Goal: Task Accomplishment & Management: Manage account settings

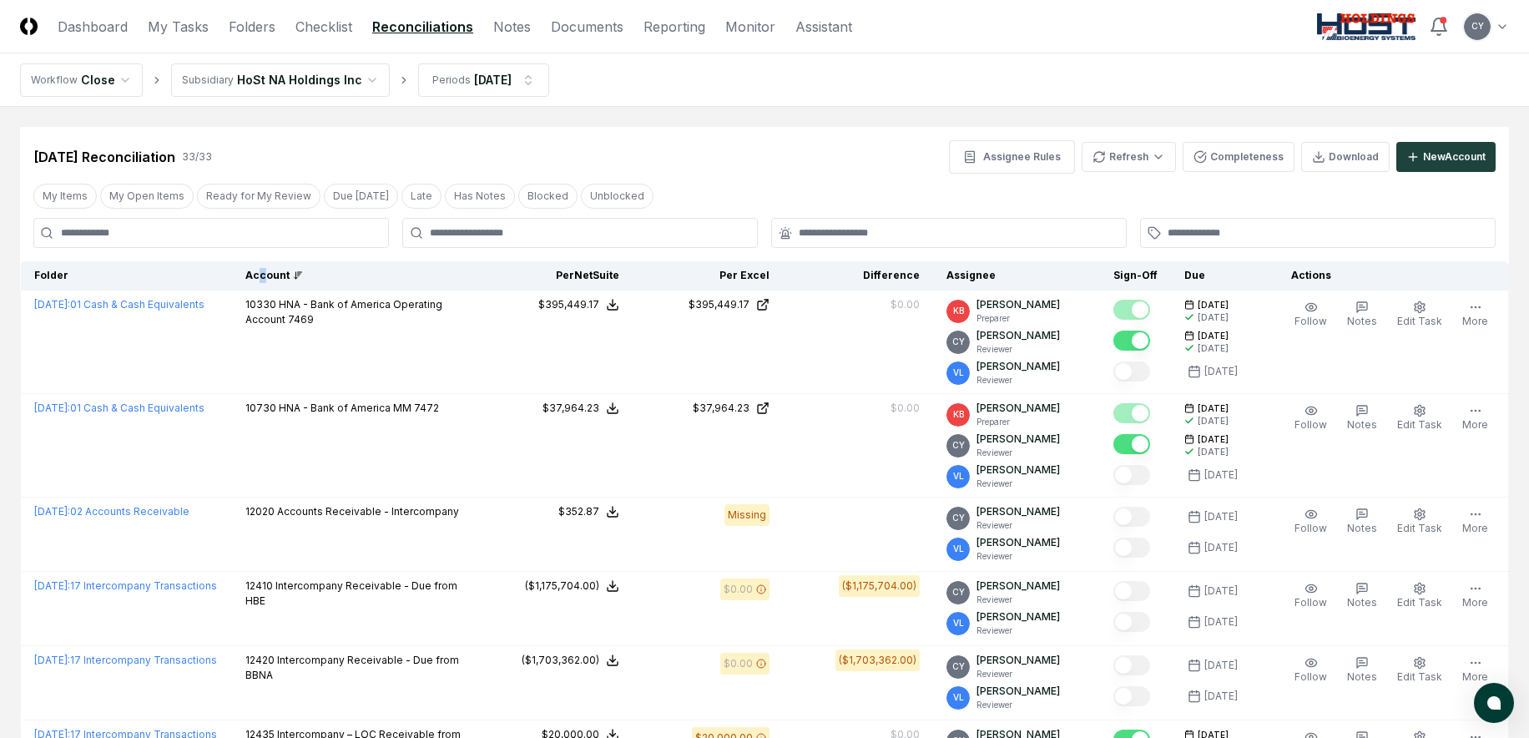
drag, startPoint x: 281, startPoint y: 270, endPoint x: 311, endPoint y: 272, distance: 29.3
click at [278, 272] on div "Account" at bounding box center [357, 275] width 224 height 15
click at [294, 271] on div "Account" at bounding box center [357, 275] width 224 height 15
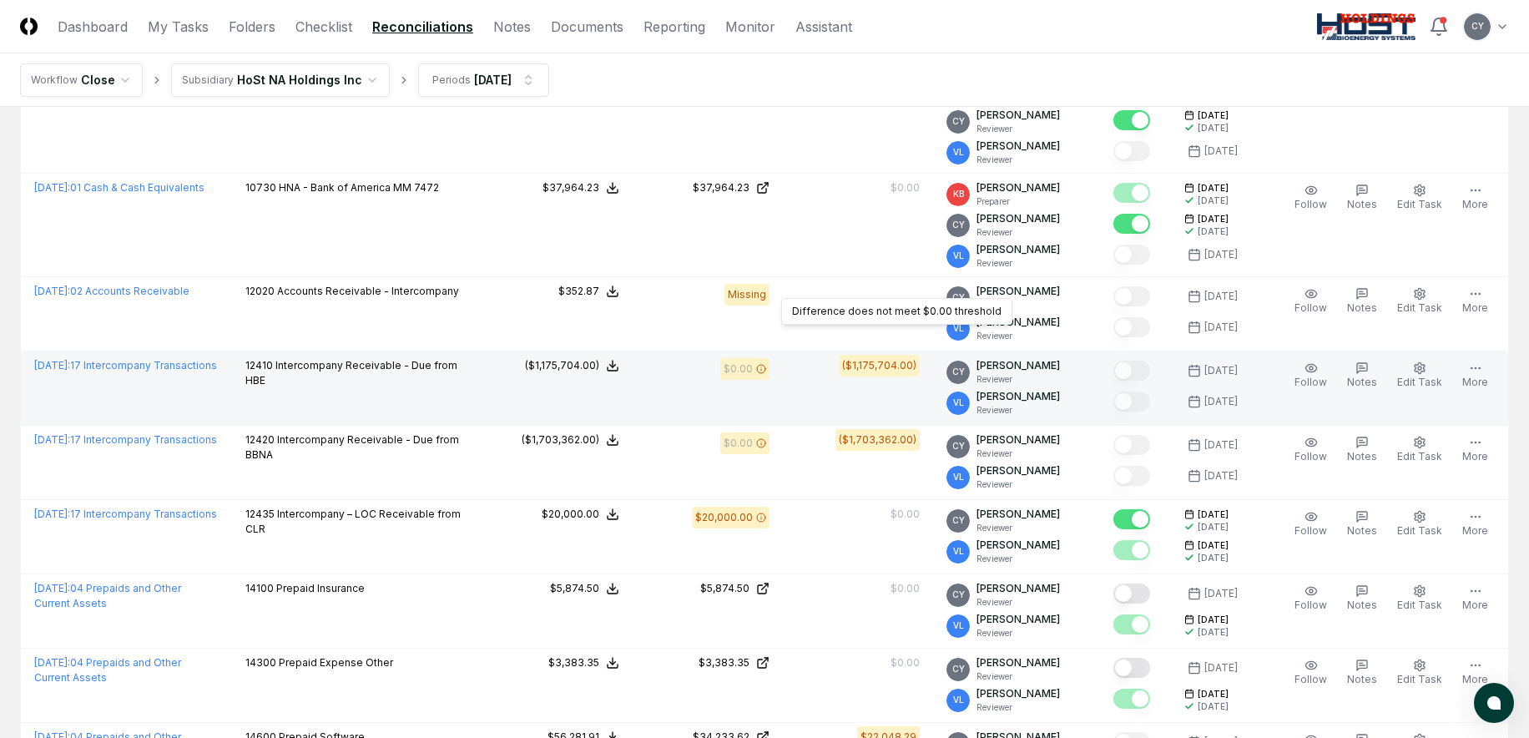
scroll to position [250, 0]
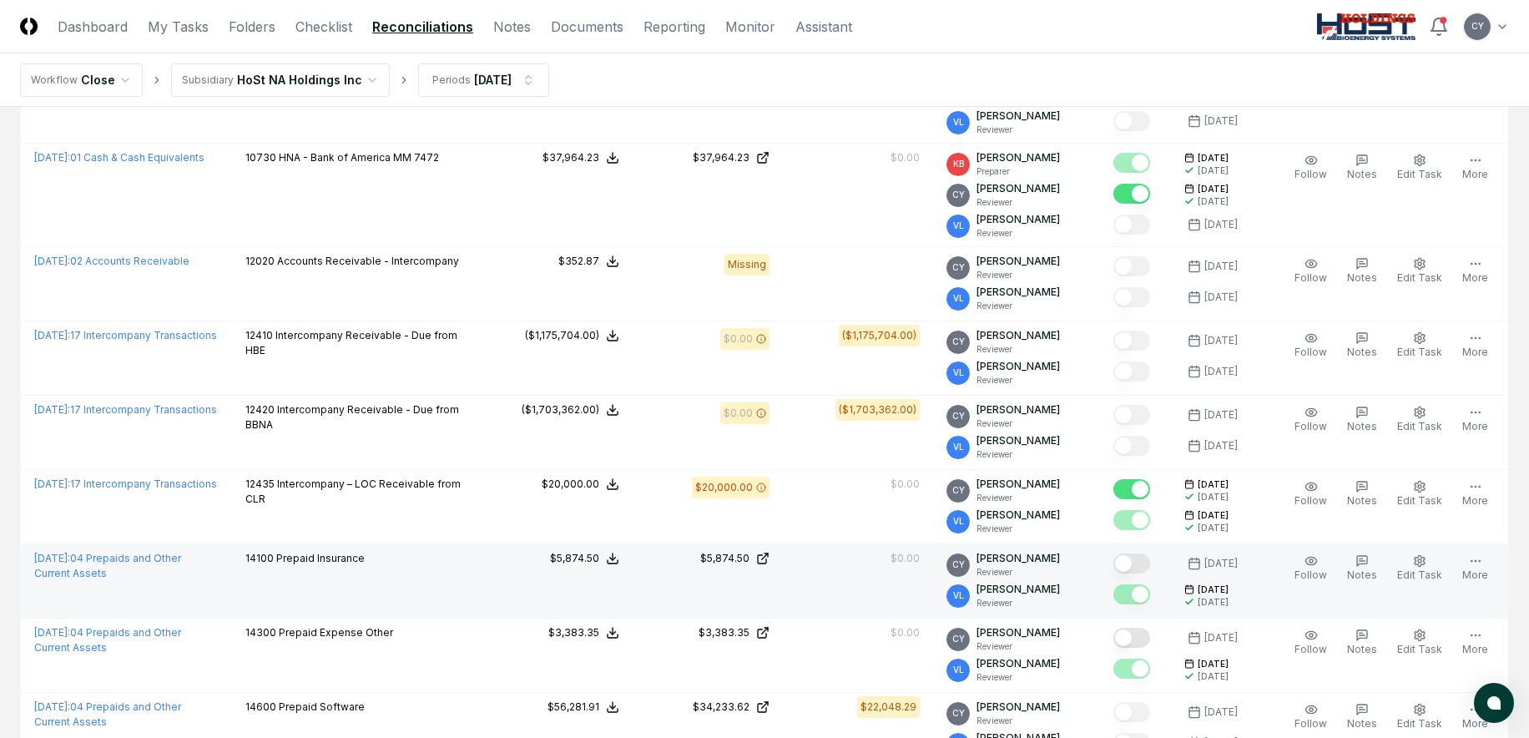
click at [1150, 563] on button "Mark complete" at bounding box center [1132, 563] width 37 height 20
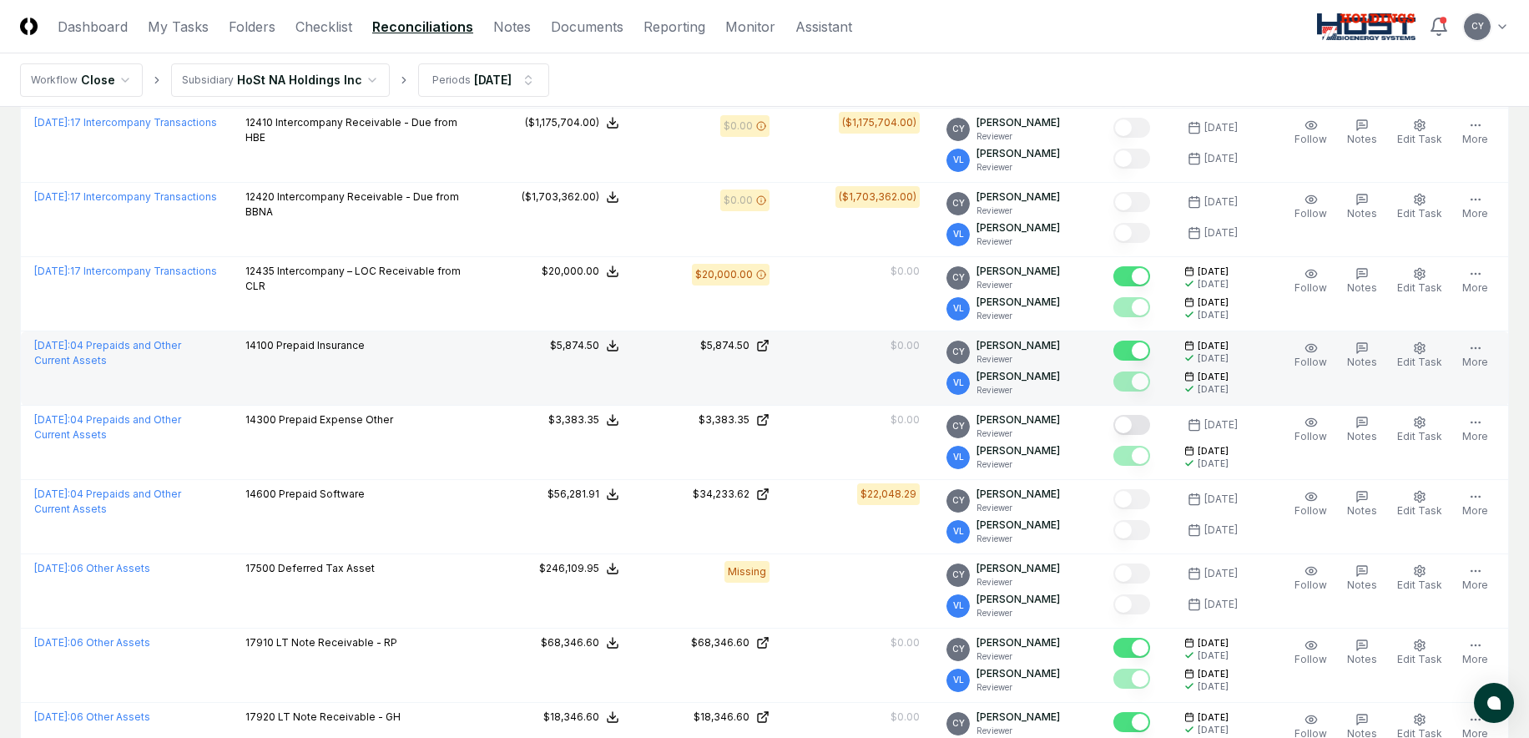
scroll to position [501, 0]
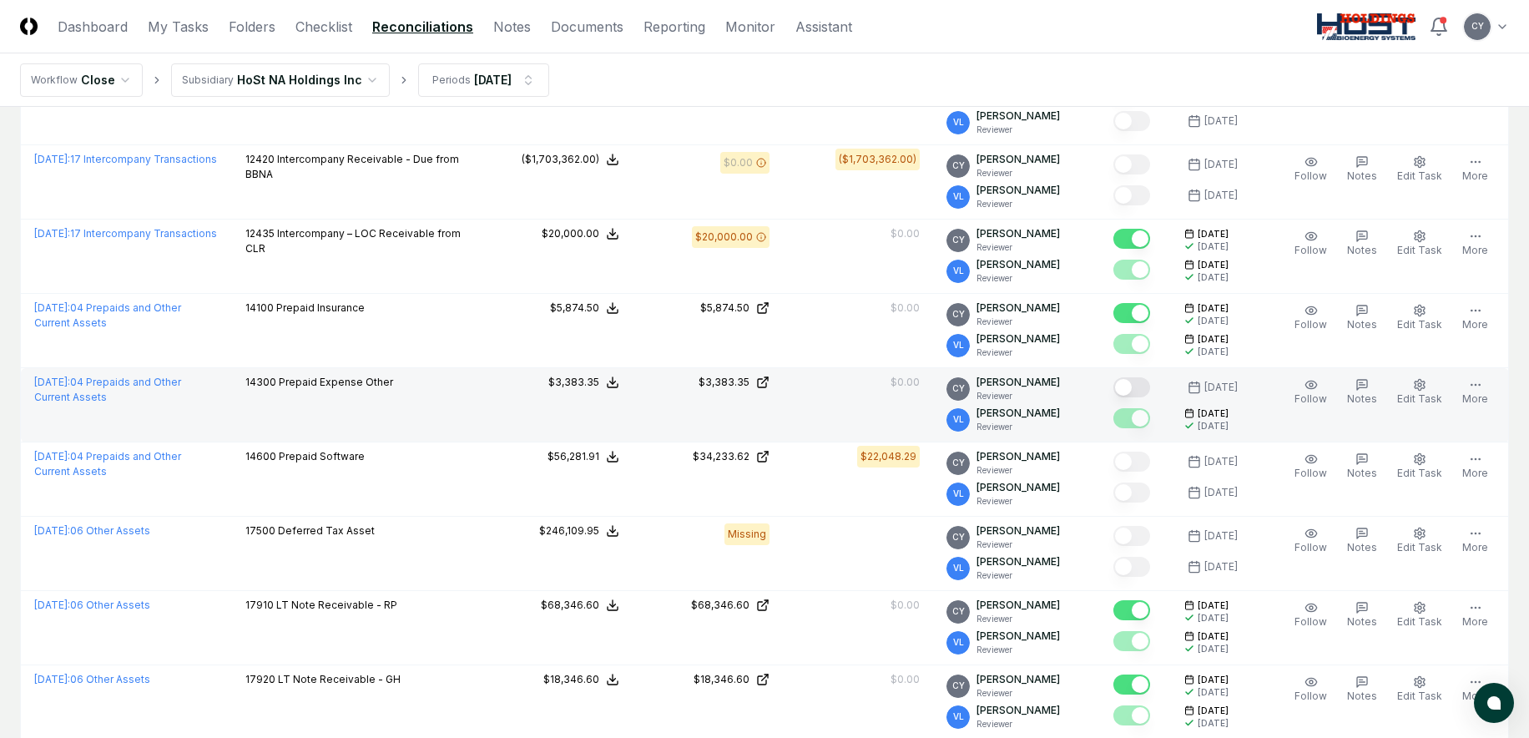
click at [1146, 386] on button "Mark complete" at bounding box center [1132, 387] width 37 height 20
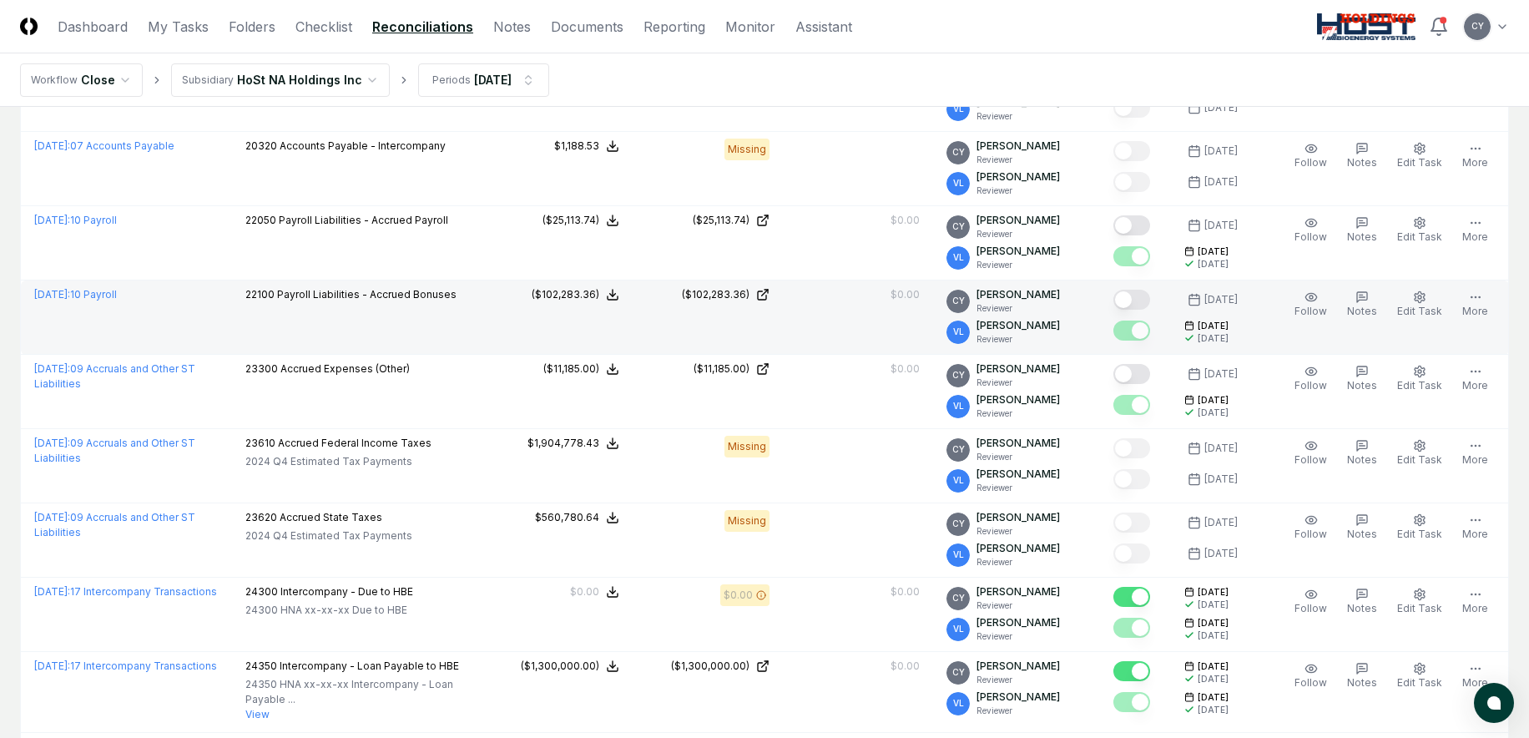
scroll to position [1837, 0]
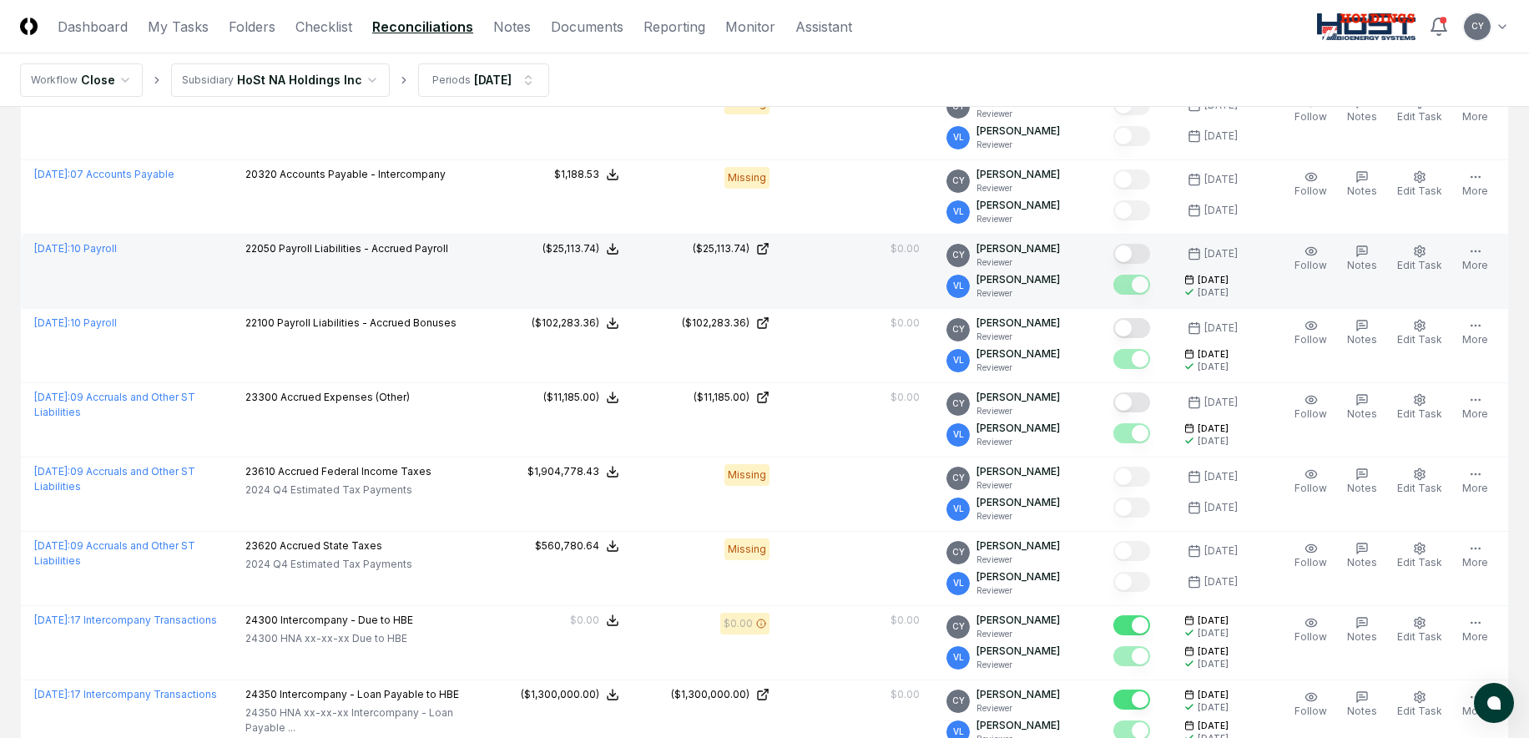
click at [1147, 253] on button "Mark complete" at bounding box center [1132, 254] width 37 height 20
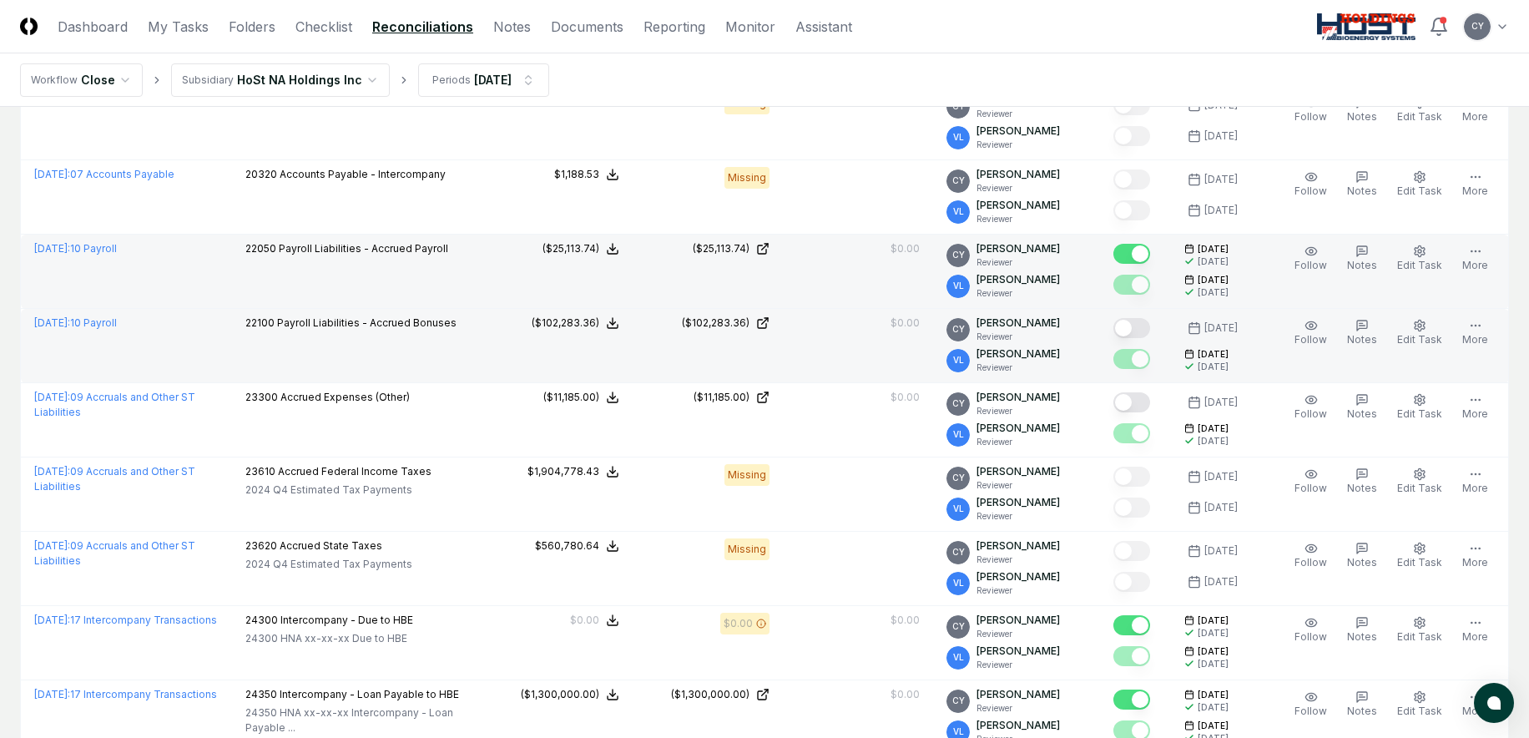
click at [1150, 324] on button "Mark complete" at bounding box center [1132, 328] width 37 height 20
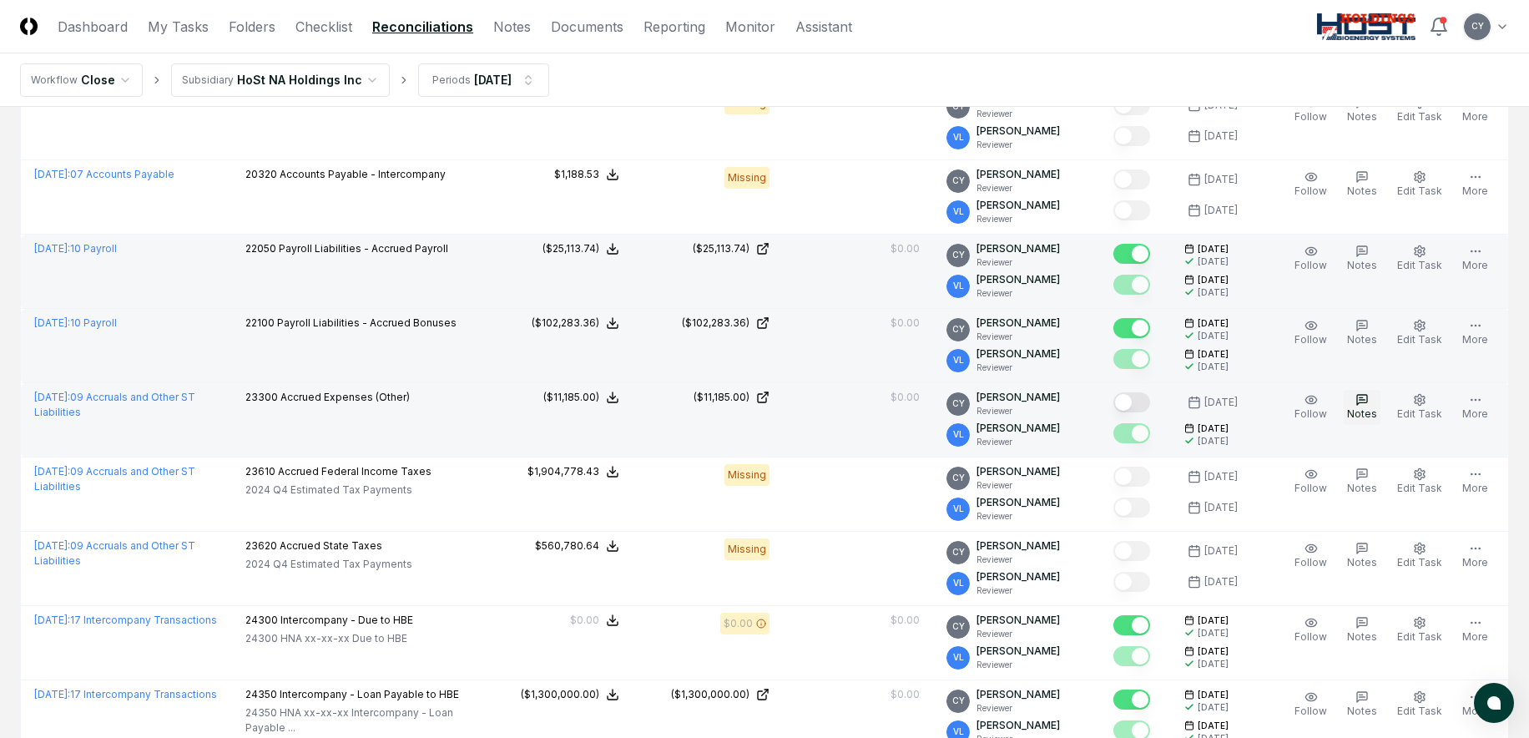
click at [1369, 401] on icon "button" at bounding box center [1362, 399] width 13 height 13
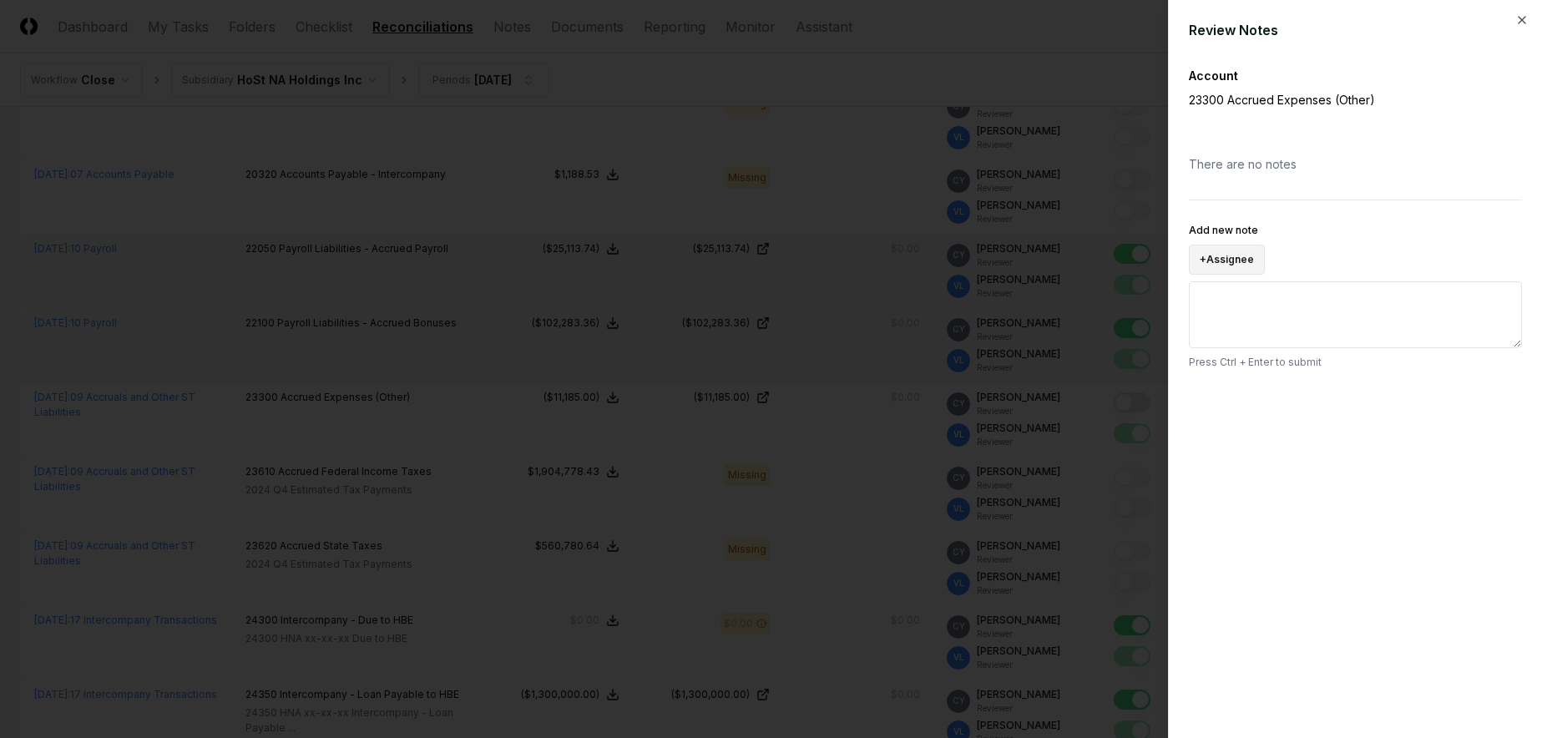
click at [1241, 264] on button "+ Assignee" at bounding box center [1227, 260] width 76 height 30
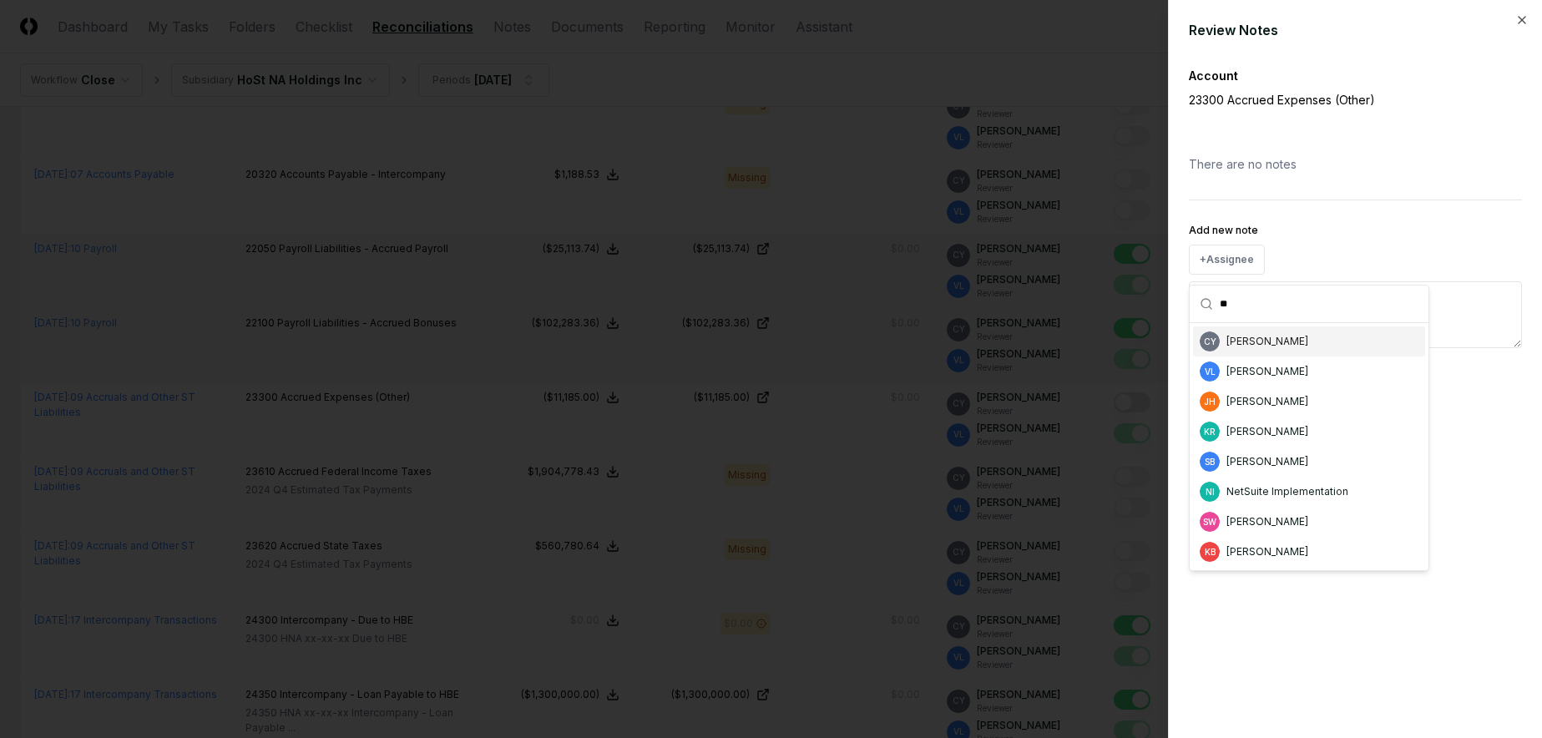
type input "*"
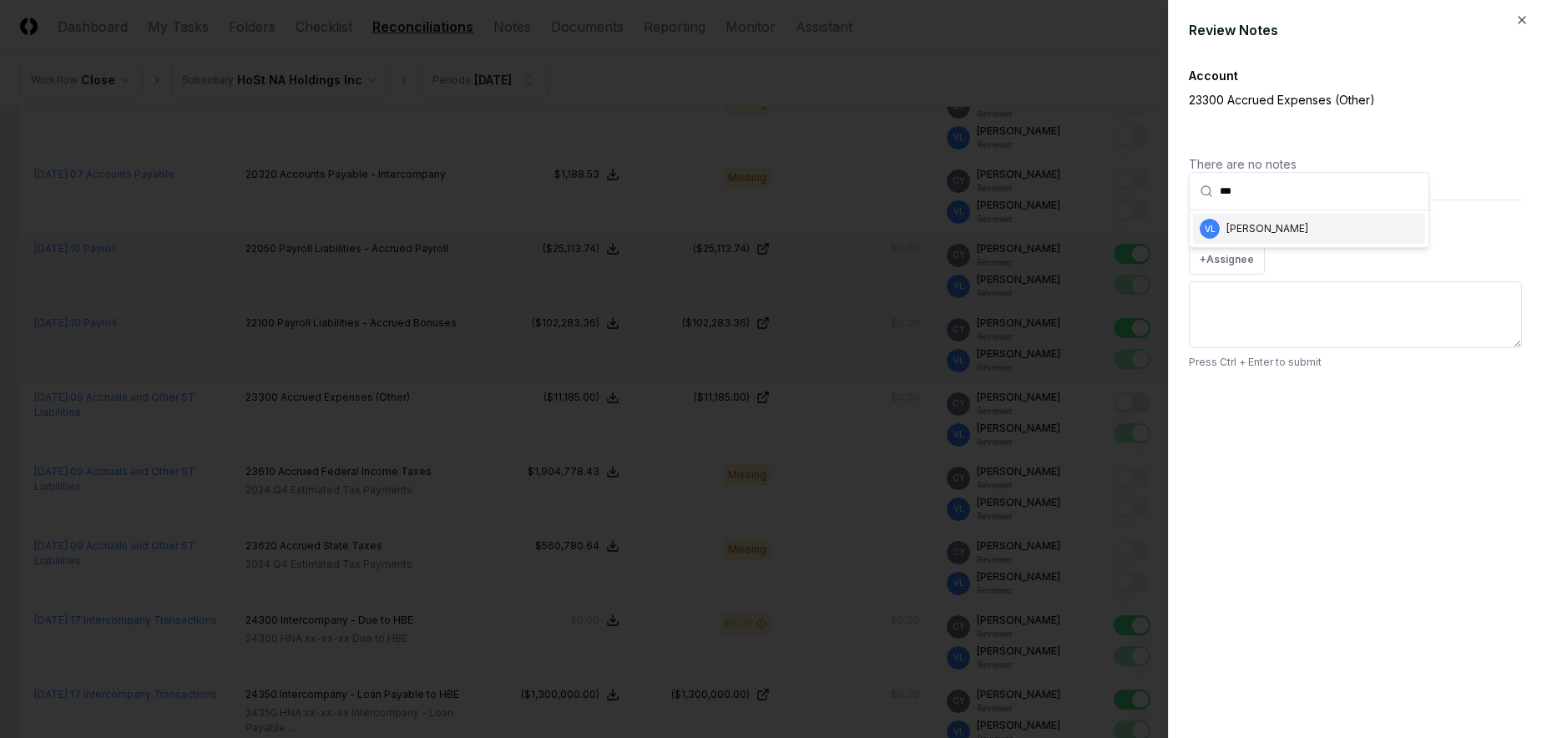
type input "***"
click at [1256, 225] on div "Valerie Laurence" at bounding box center [1267, 228] width 82 height 15
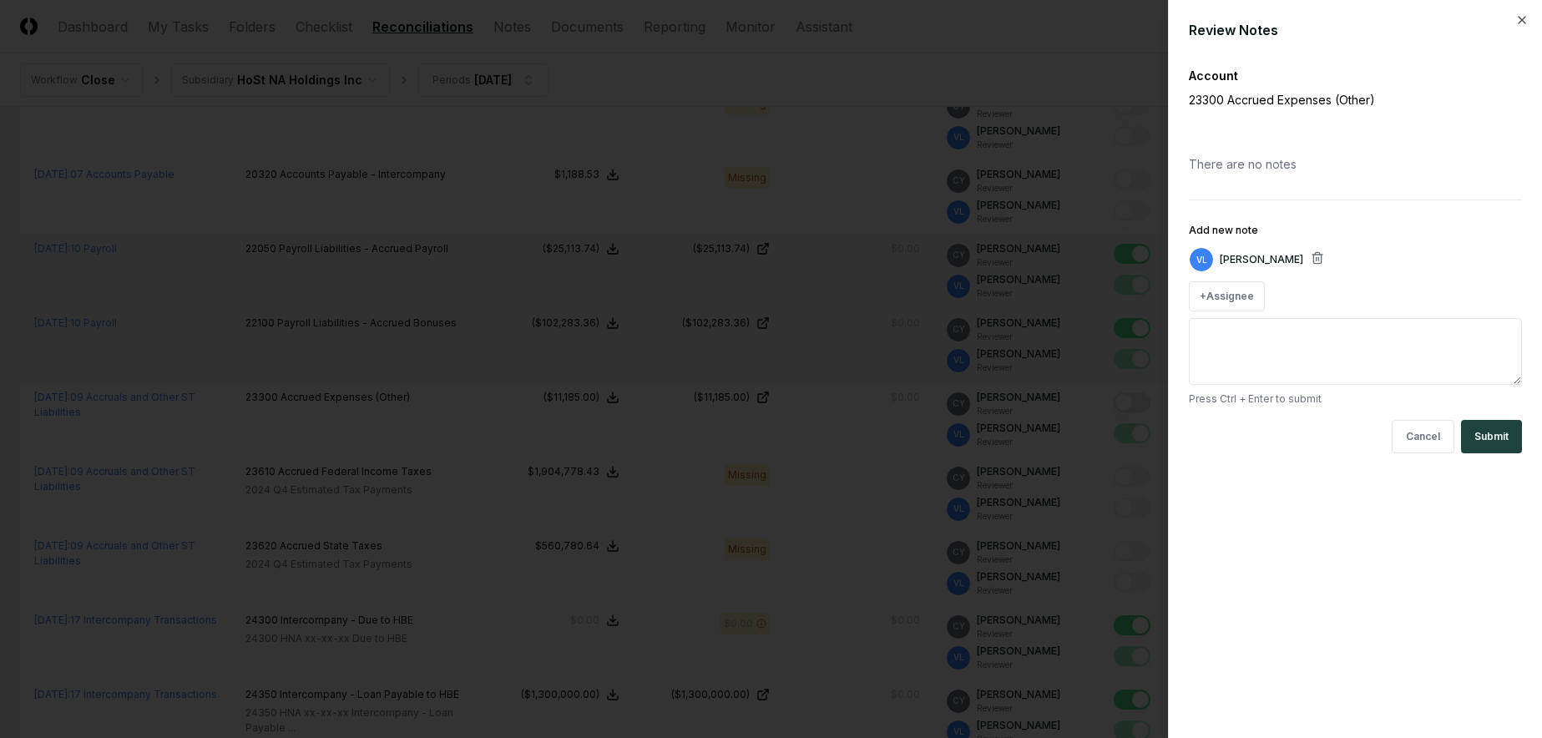
click at [1219, 341] on textarea "Add new note" at bounding box center [1355, 351] width 333 height 67
type textarea "**********"
drag, startPoint x: 1483, startPoint y: 436, endPoint x: 1471, endPoint y: 415, distance: 23.9
click at [1484, 436] on button "Submit" at bounding box center [1491, 436] width 61 height 33
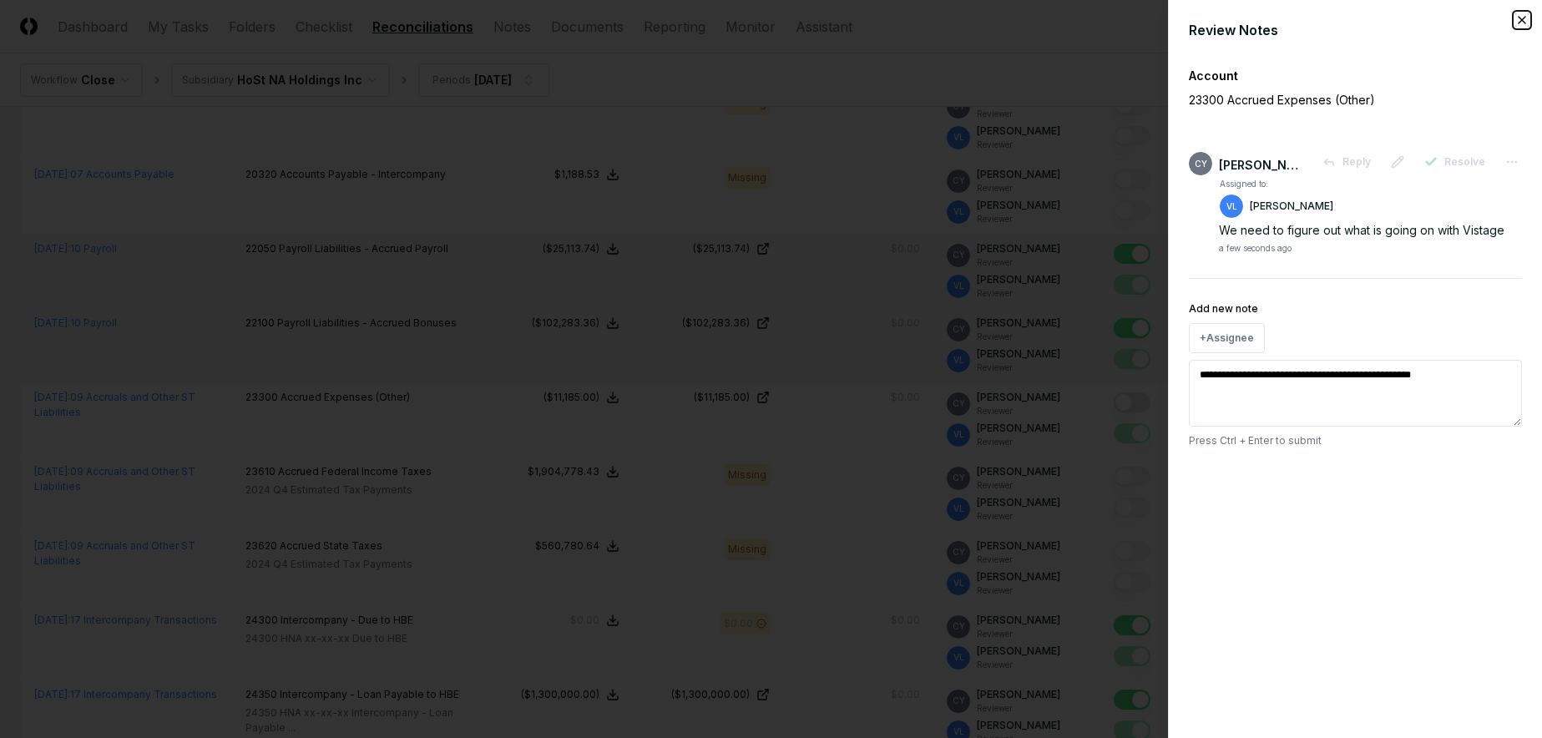
click at [1518, 19] on icon "button" at bounding box center [1521, 19] width 13 height 13
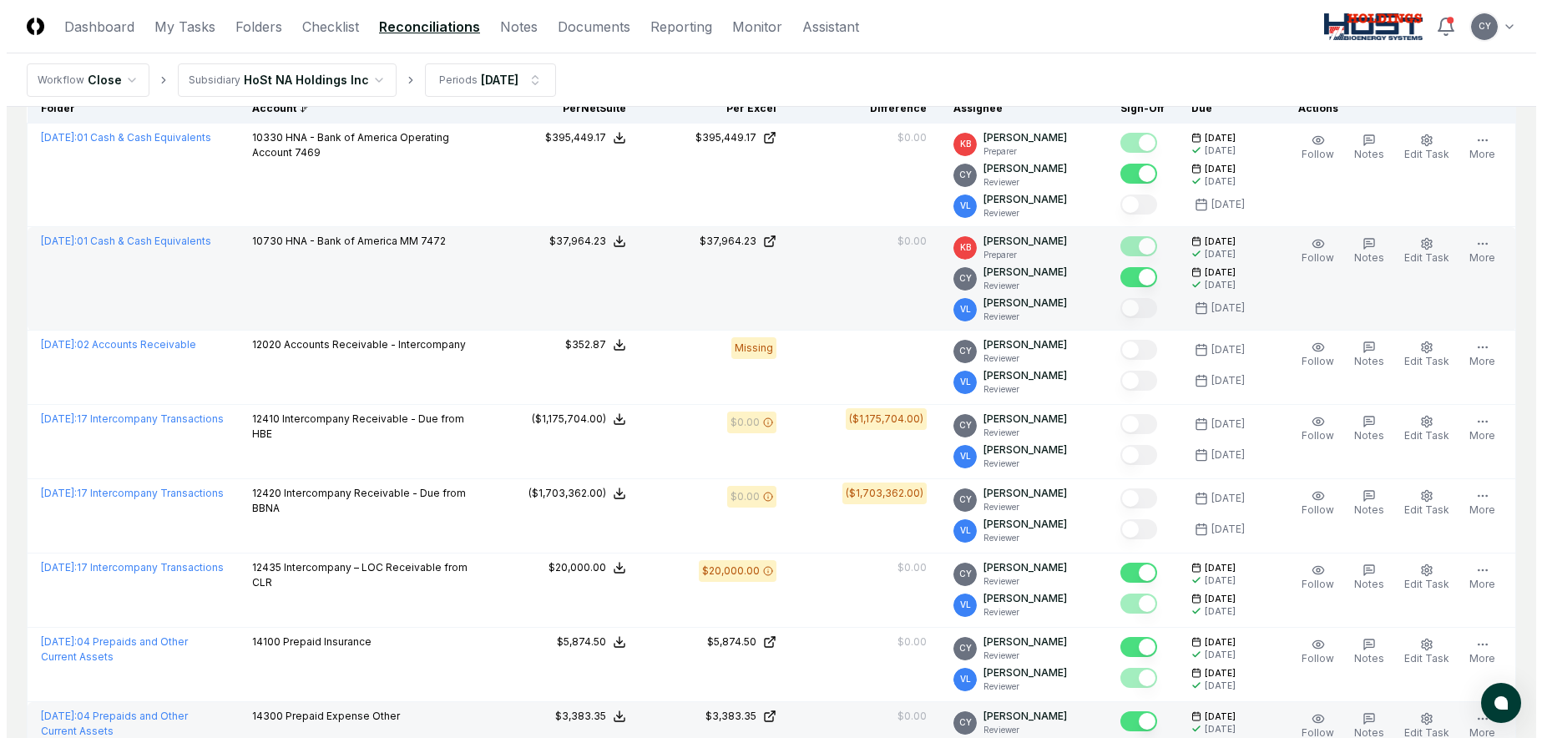
scroll to position [0, 0]
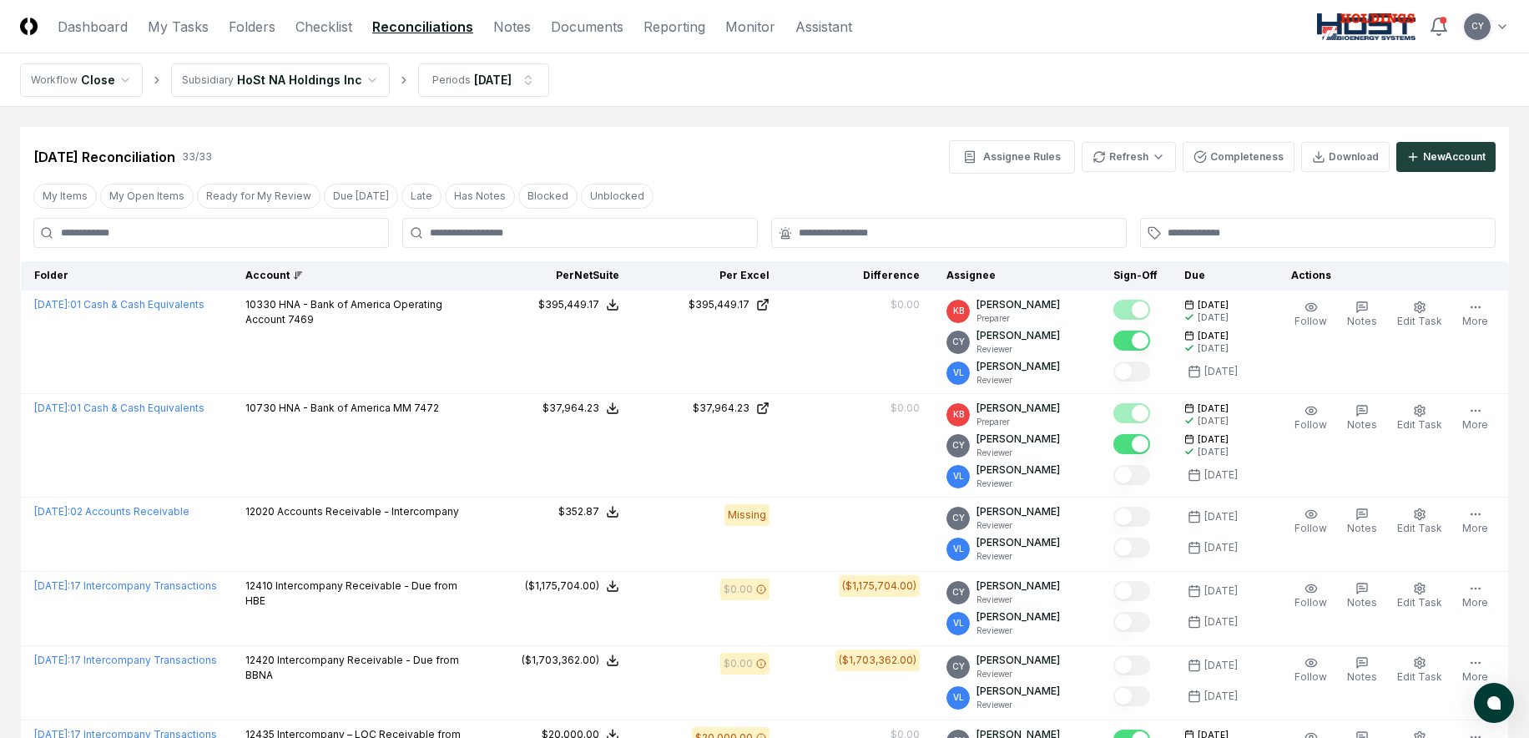
click at [953, 71] on nav "Workflow Close Subsidiary HoSt NA Holdings Inc Periods Aug 2025" at bounding box center [764, 79] width 1529 height 53
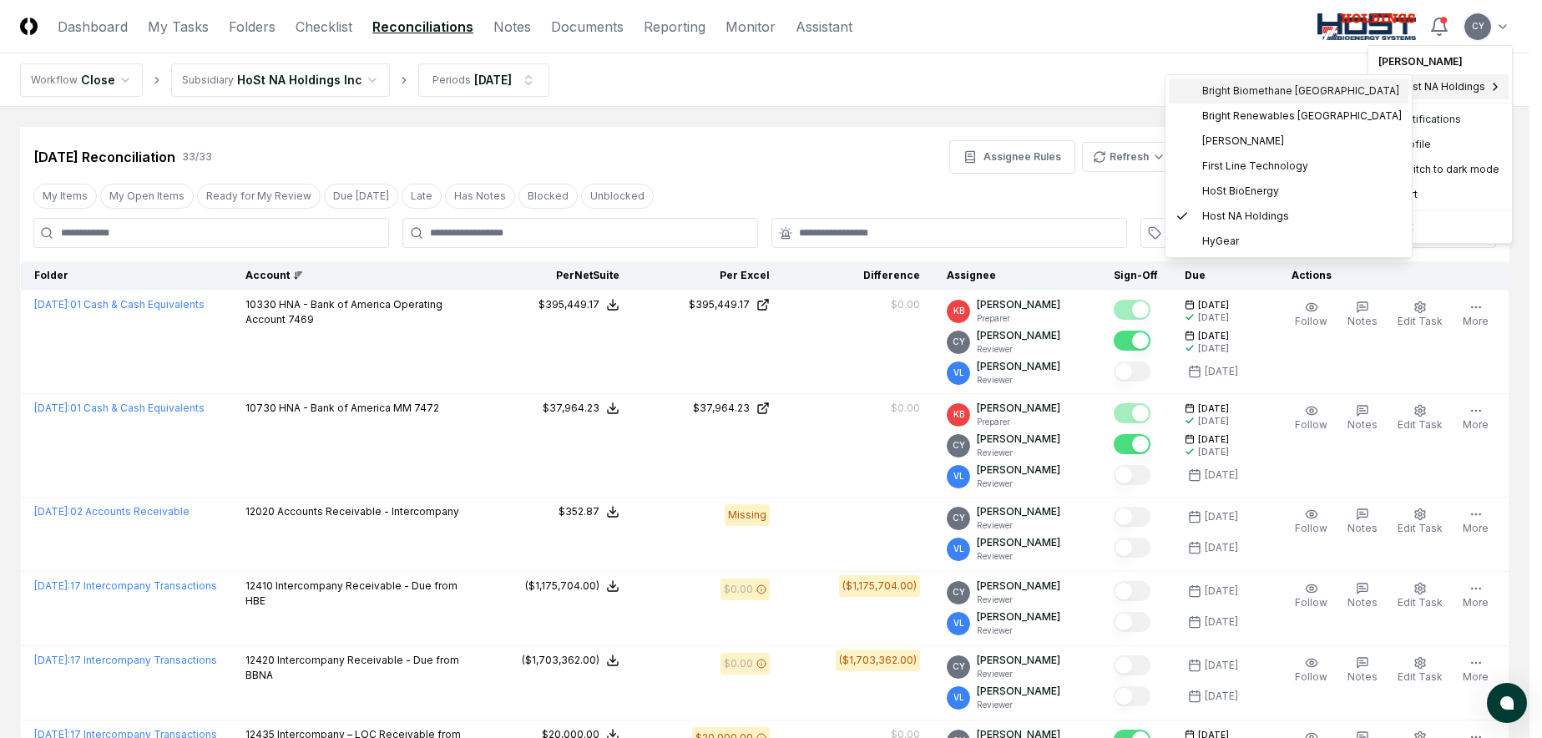
click at [1246, 83] on div "Bright Biomethane North America" at bounding box center [1289, 90] width 240 height 25
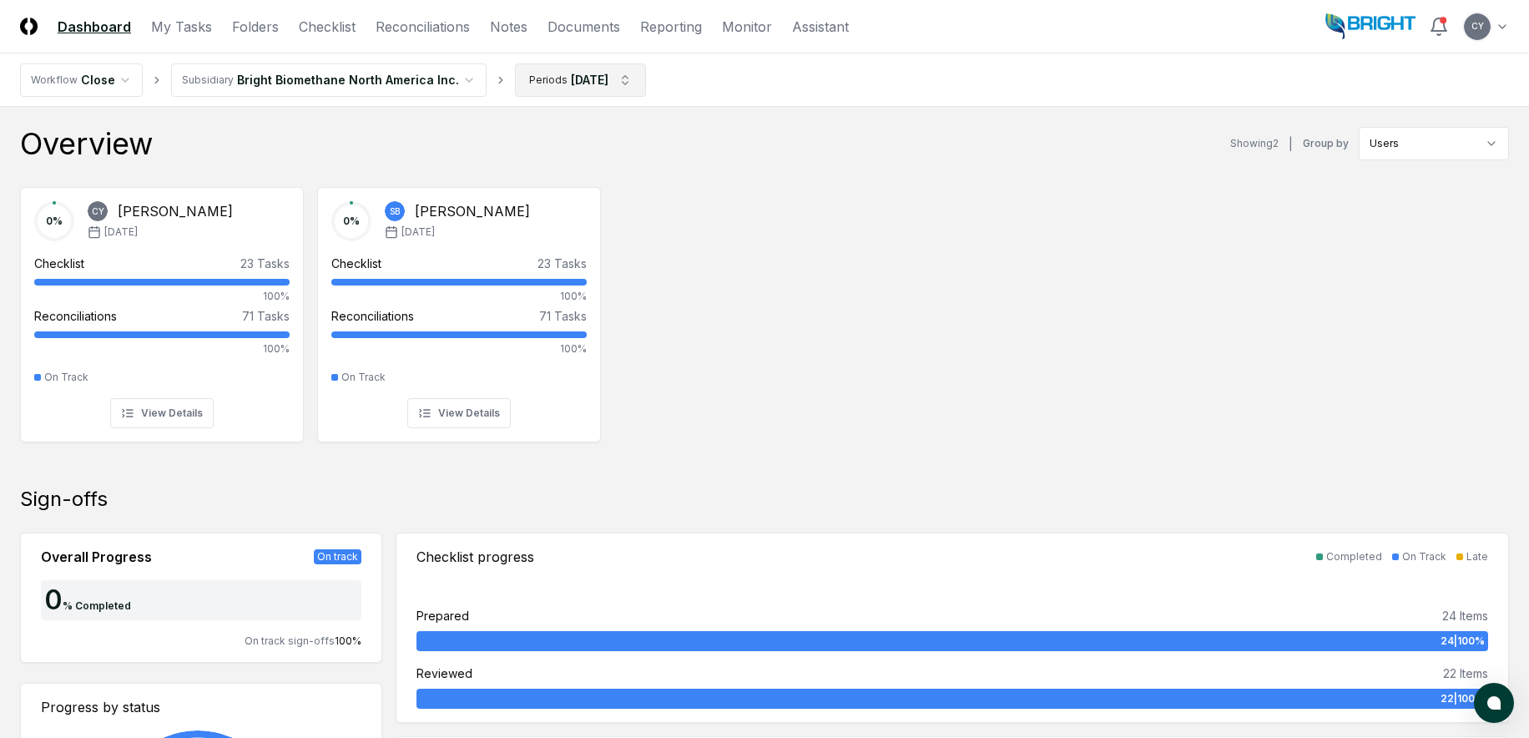
drag, startPoint x: 438, startPoint y: 26, endPoint x: 511, endPoint y: 63, distance: 81.4
click at [438, 26] on link "Reconciliations" at bounding box center [423, 27] width 94 height 20
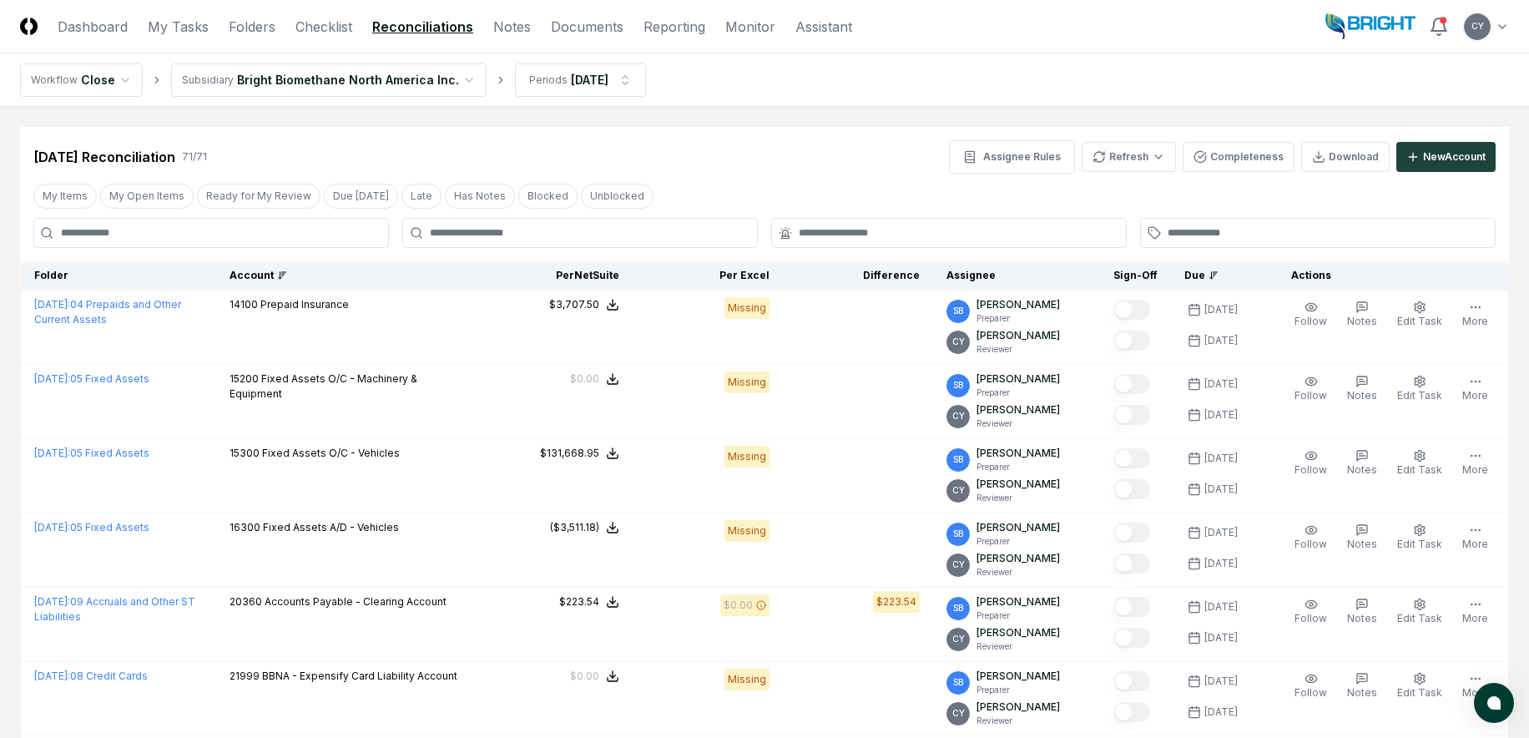
click at [288, 276] on div "Account" at bounding box center [350, 275] width 240 height 15
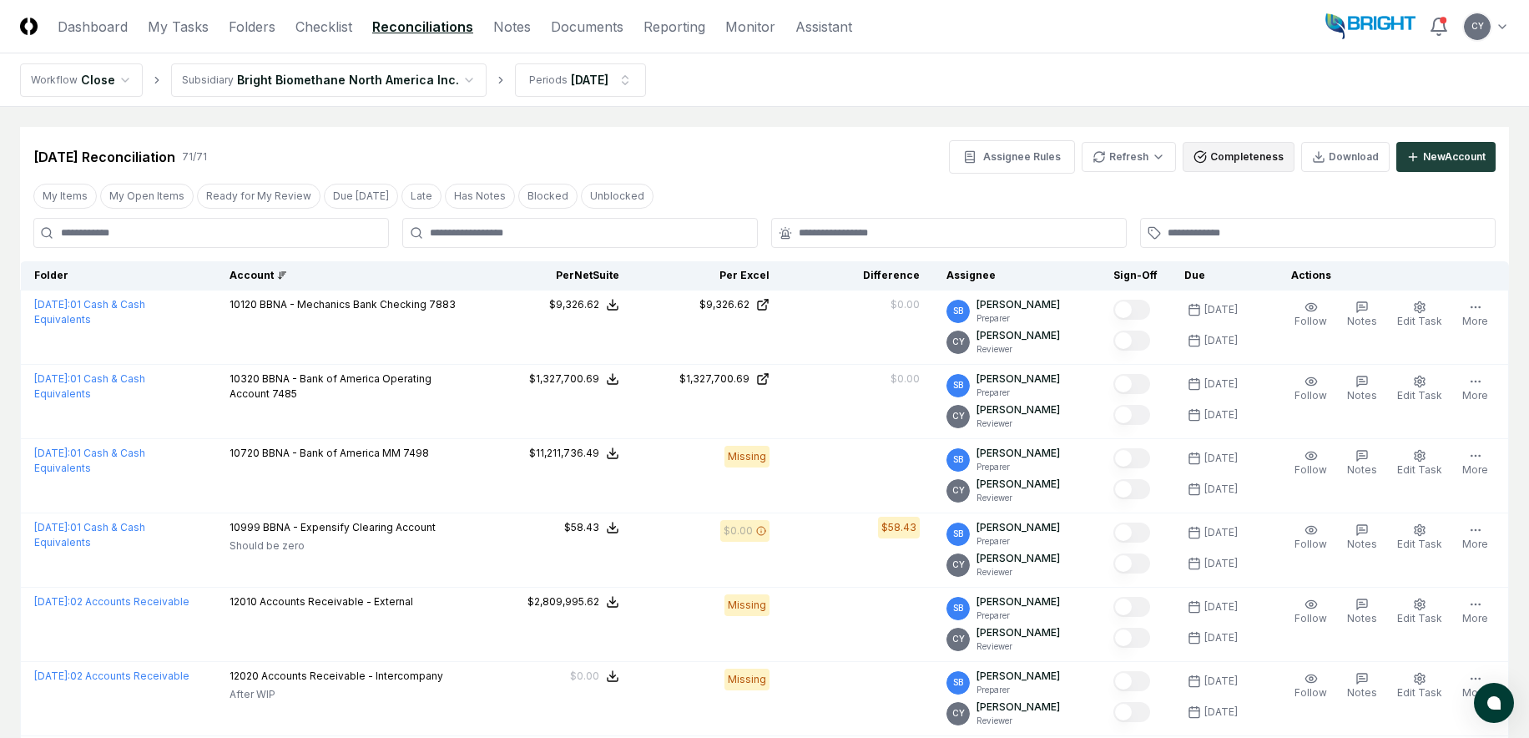
click at [1247, 158] on button "Completeness" at bounding box center [1239, 157] width 112 height 30
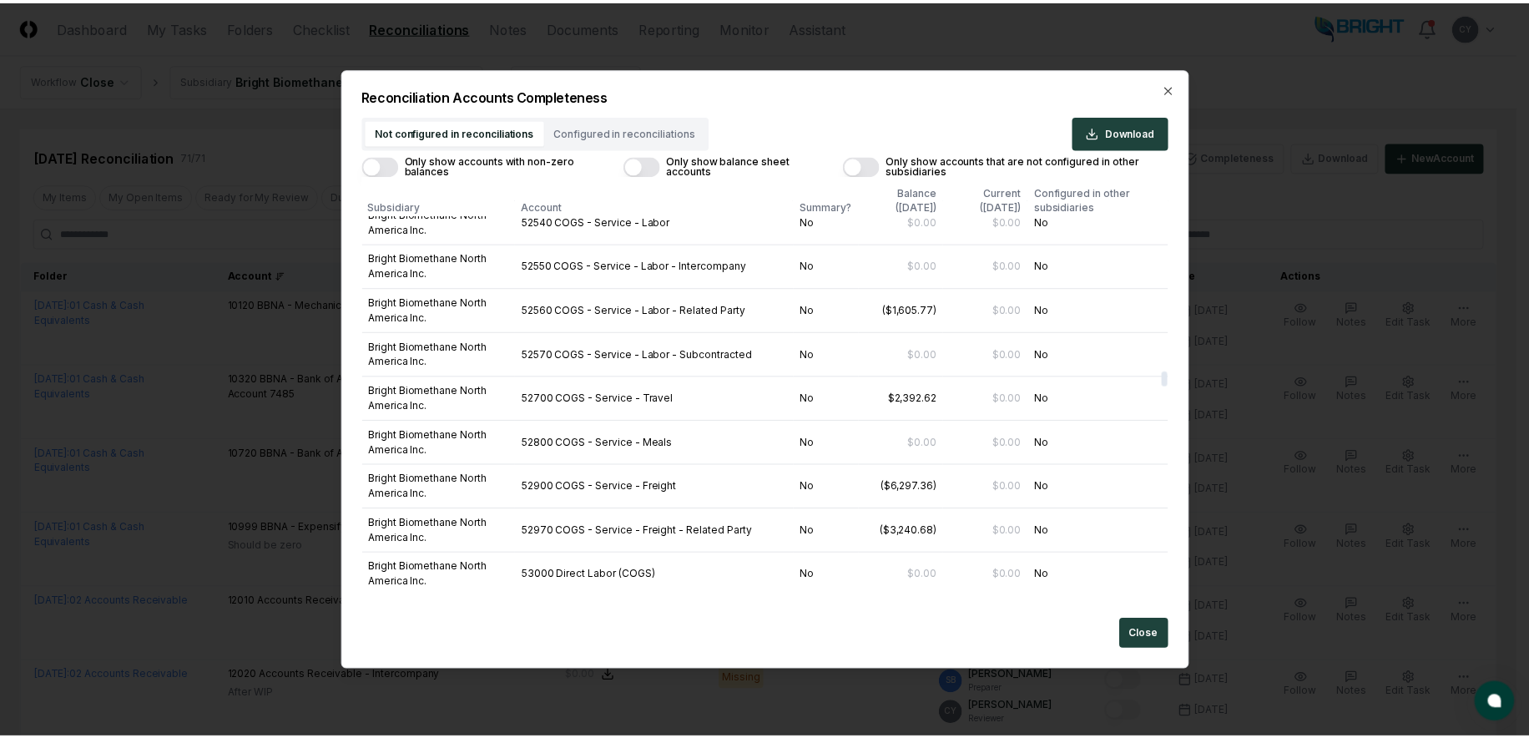
scroll to position [7764, 0]
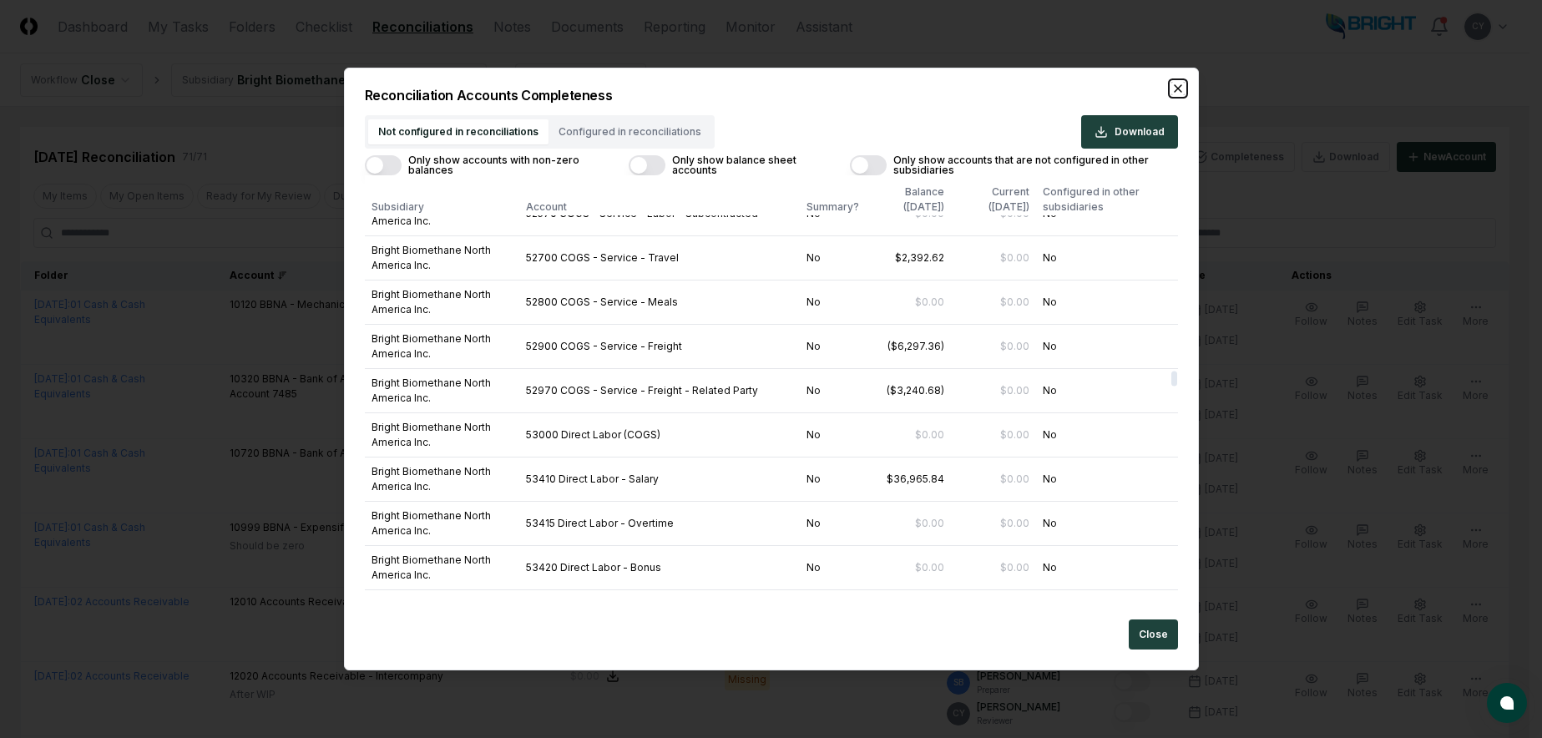
click at [1175, 85] on icon "button" at bounding box center [1178, 88] width 7 height 7
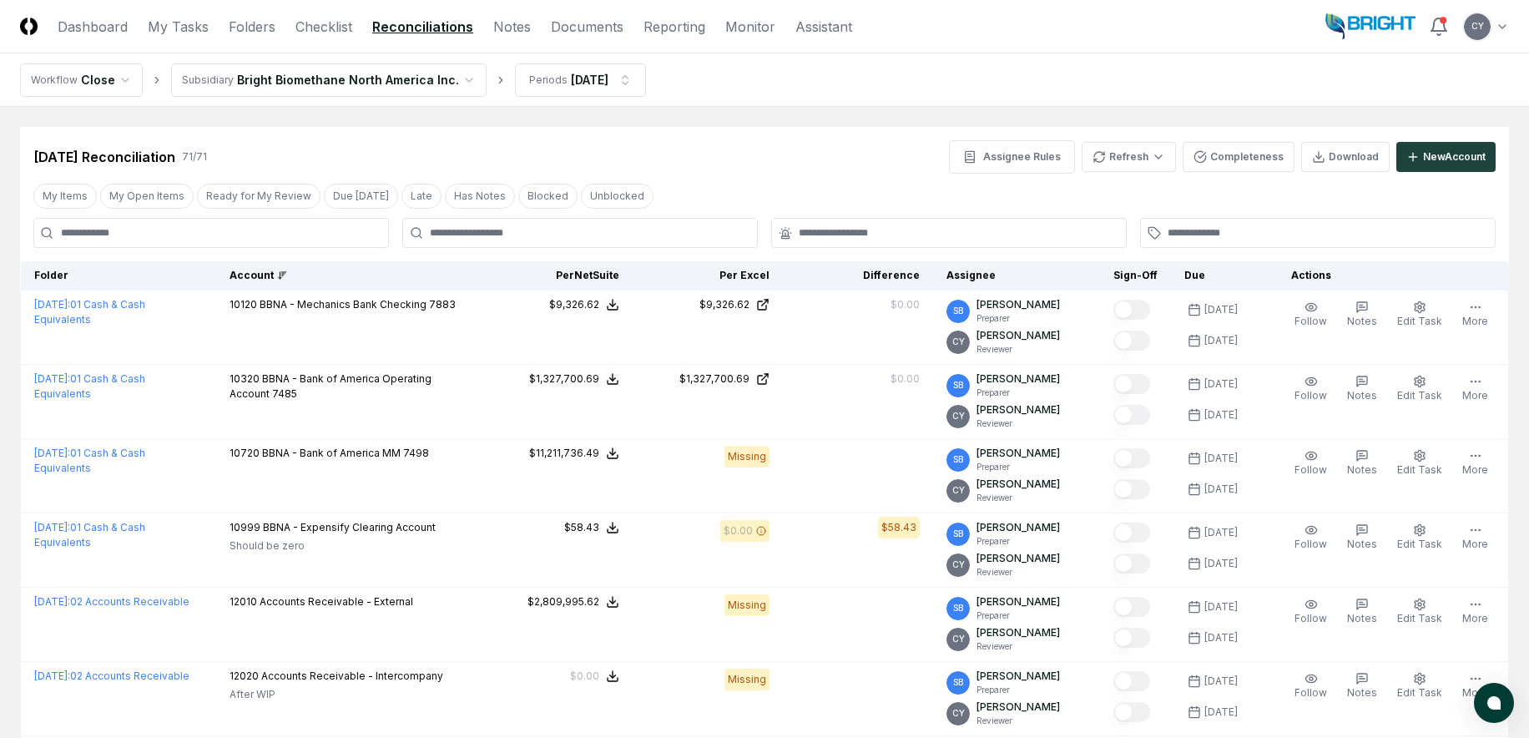
click at [867, 169] on div "[DATE] Reconciliation 71 / 71 Assignee Rules Refresh Completeness Download New …" at bounding box center [764, 156] width 1463 height 33
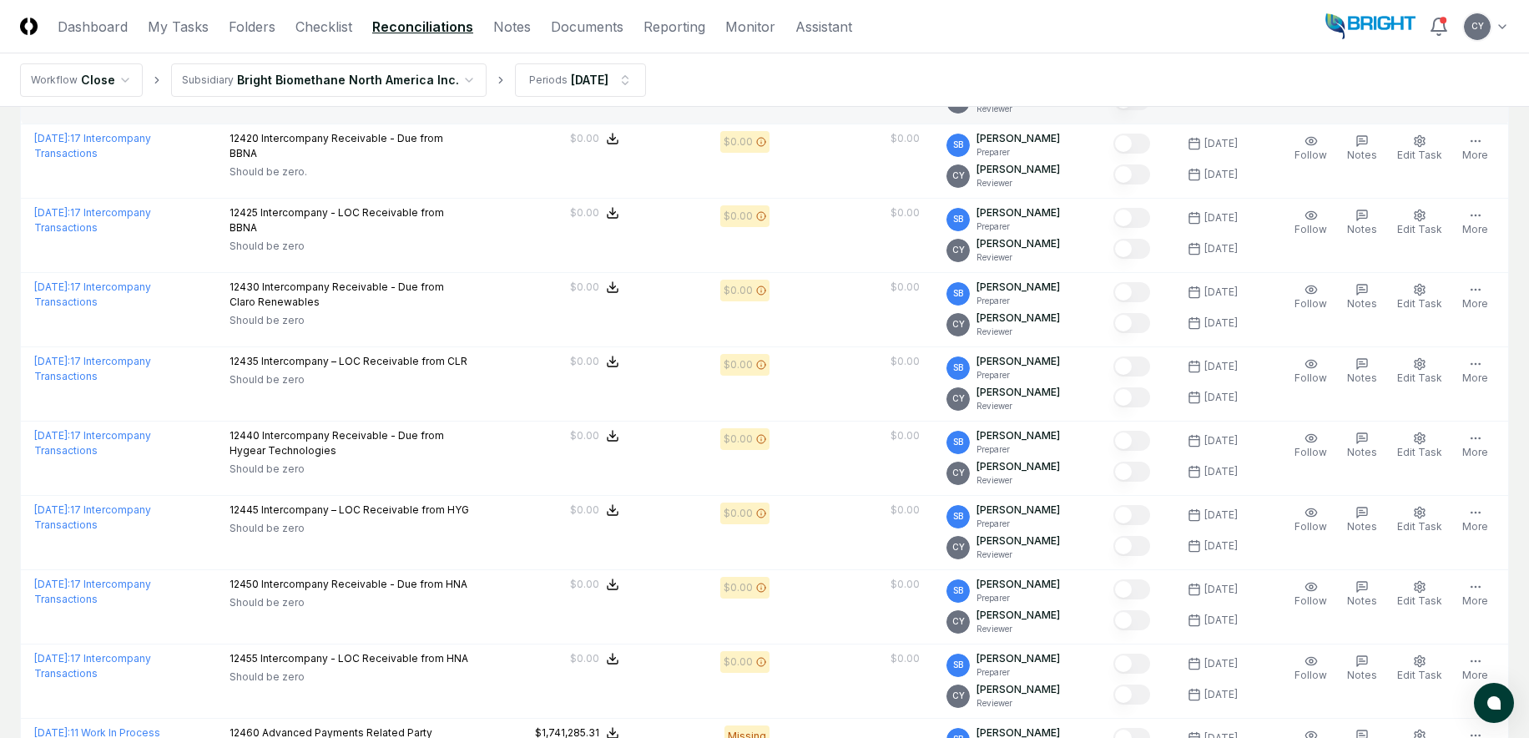
scroll to position [1002, 0]
